Goal: Navigation & Orientation: Find specific page/section

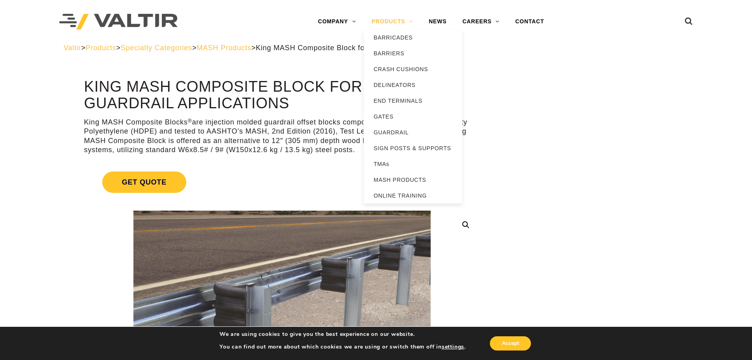
click at [388, 24] on link "PRODUCTS" at bounding box center [392, 22] width 57 height 16
